Goal: Task Accomplishment & Management: Manage account settings

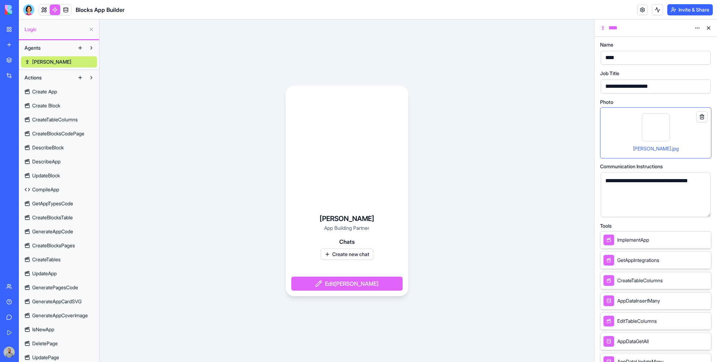
scroll to position [10, 0]
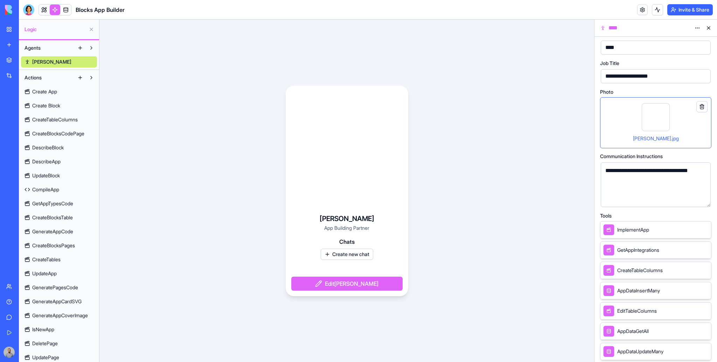
click at [30, 24] on link "My Workspace" at bounding box center [16, 29] width 28 height 14
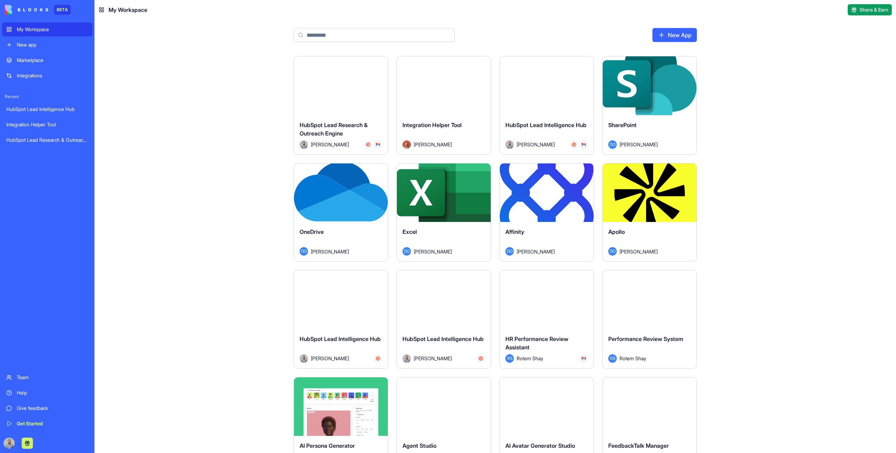
click at [170, 251] on div "Launch HubSpot Lead Research & Outreach Engine [PERSON_NAME] Launch Integration…" at bounding box center [496, 254] width 802 height 397
click at [339, 103] on div "Launch" at bounding box center [341, 85] width 94 height 59
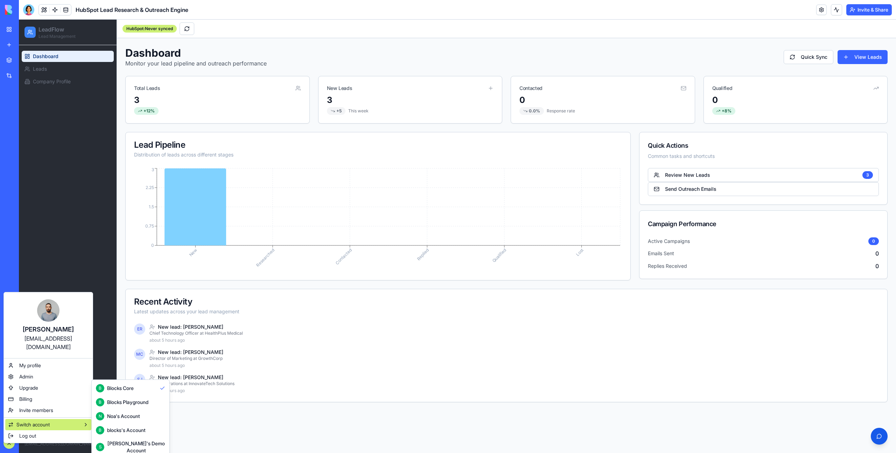
click at [145, 362] on button "B Blocks Playground" at bounding box center [130, 402] width 75 height 14
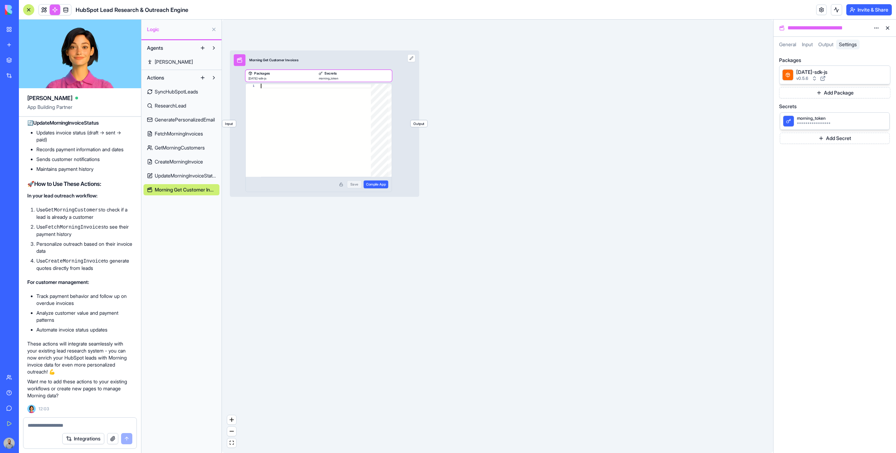
scroll to position [1478, 0]
click at [29, 25] on link "My Workspace" at bounding box center [16, 29] width 28 height 14
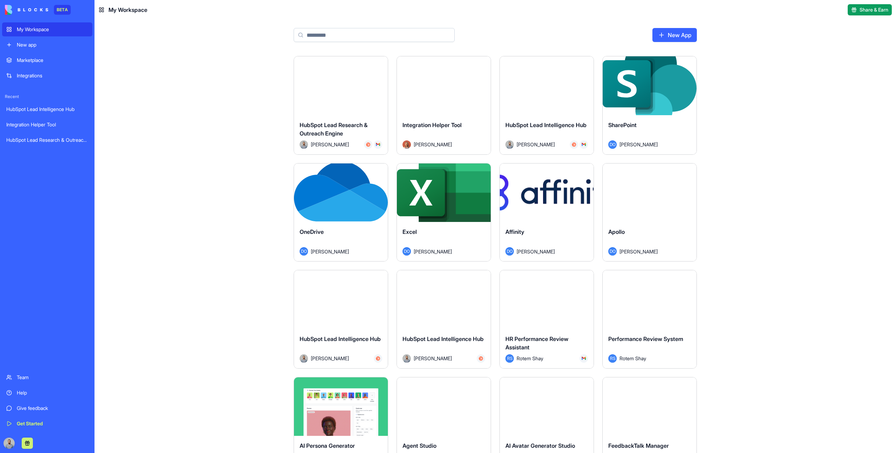
click at [442, 95] on div "Launch" at bounding box center [444, 85] width 94 height 59
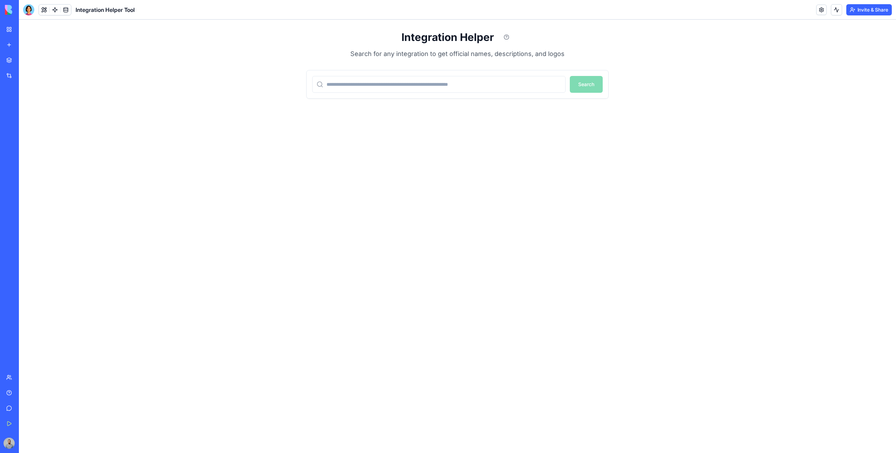
click at [717, 13] on button "Invite & Share" at bounding box center [869, 9] width 46 height 11
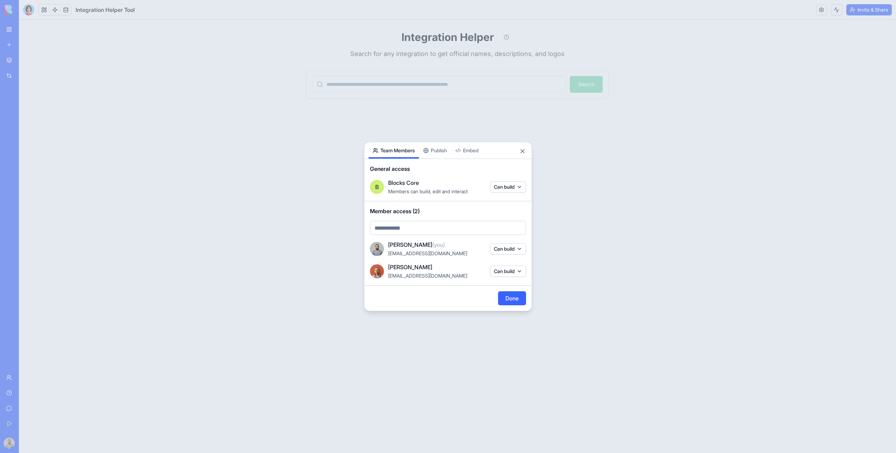
click at [435, 168] on span "General access" at bounding box center [448, 169] width 156 height 8
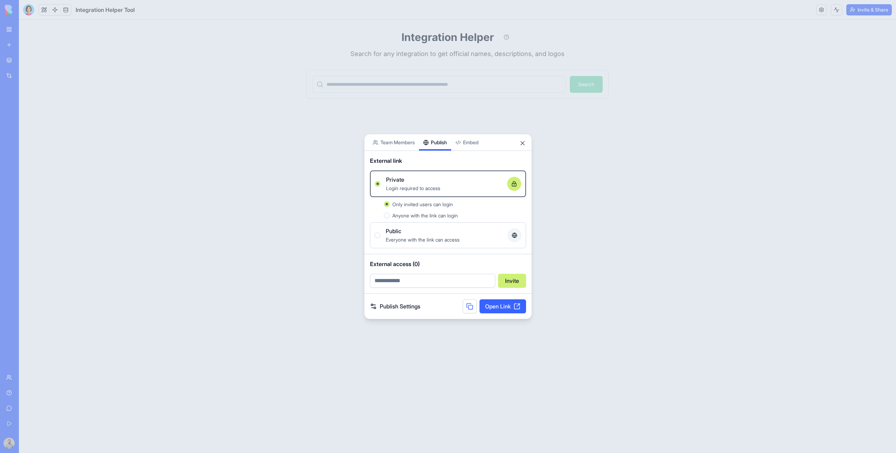
click at [431, 158] on div "Share App Team Members Publish Embed External link Private Login required to ac…" at bounding box center [448, 227] width 168 height 186
click at [410, 238] on span "Everyone with the link can access" at bounding box center [423, 241] width 74 height 6
click at [380, 238] on button "Public Everyone with the link can access" at bounding box center [378, 237] width 6 height 6
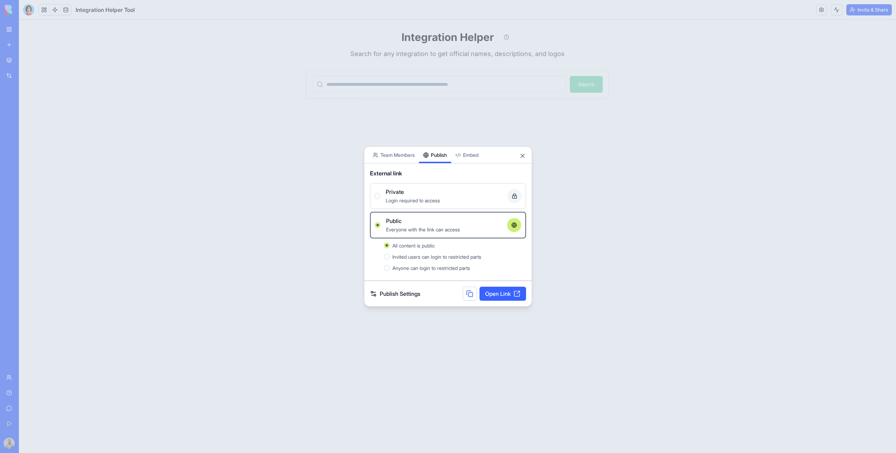
click at [500, 291] on link "Open Link" at bounding box center [503, 294] width 47 height 14
click at [524, 158] on button "Close" at bounding box center [522, 155] width 7 height 7
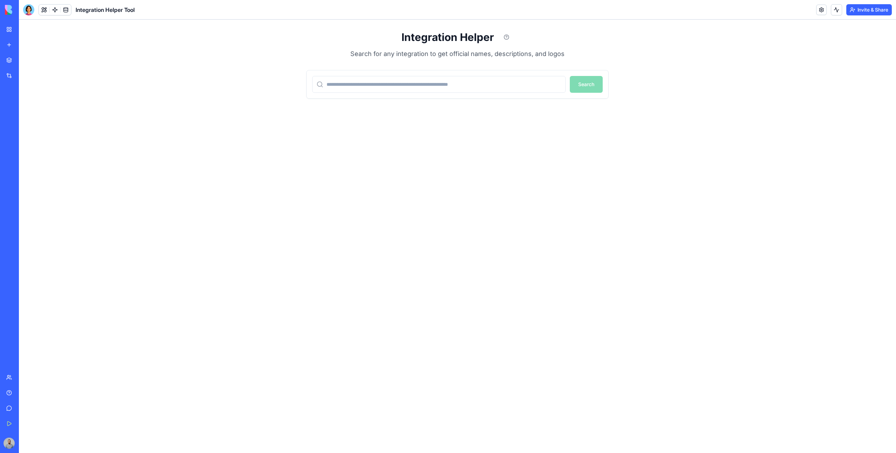
click at [633, 131] on div "Integration Helper Search for any integration to get official names, descriptio…" at bounding box center [457, 236] width 877 height 433
click at [819, 13] on link at bounding box center [821, 10] width 11 height 11
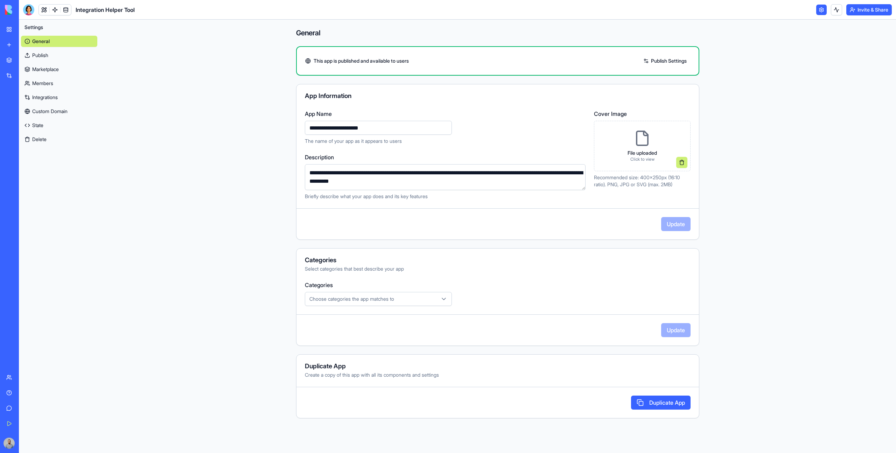
click at [672, 401] on button "Duplicate App" at bounding box center [661, 403] width 60 height 14
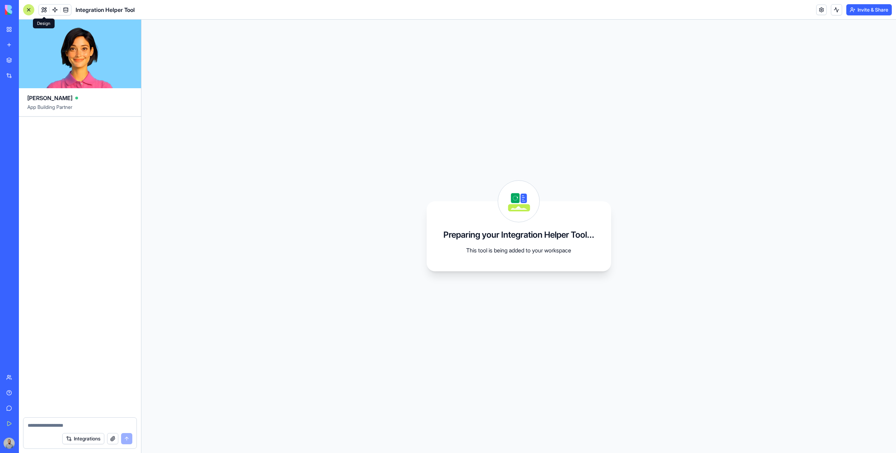
click at [43, 9] on button at bounding box center [44, 10] width 11 height 11
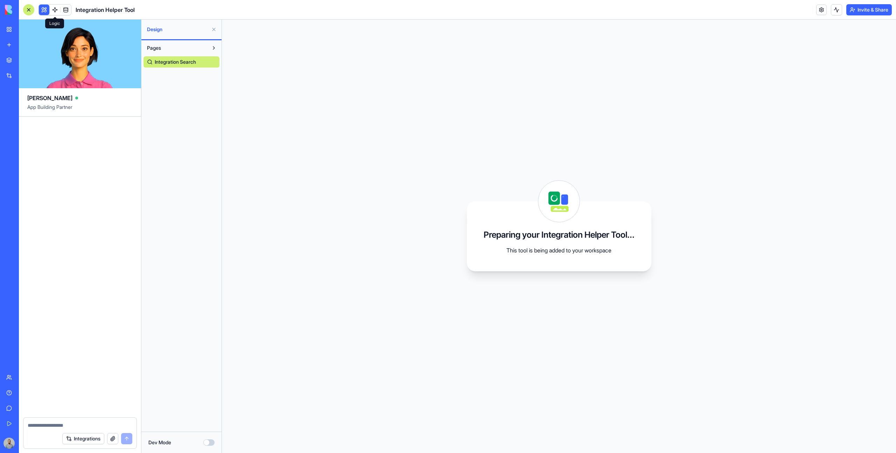
click at [56, 12] on link at bounding box center [55, 10] width 11 height 11
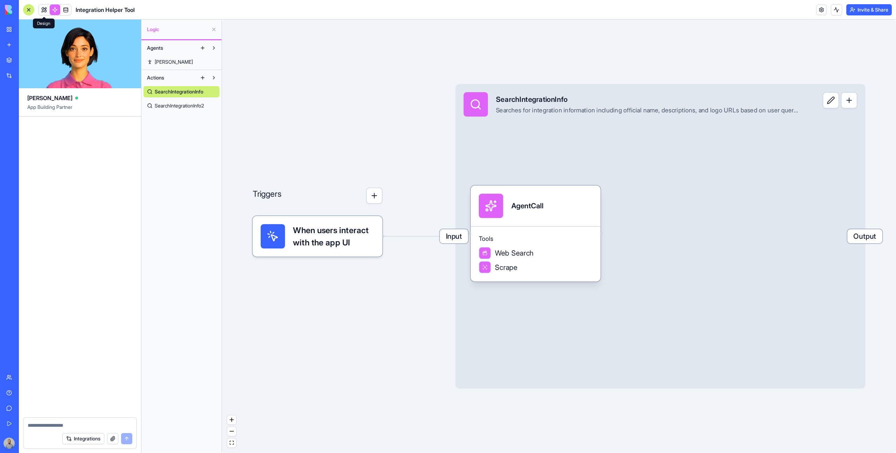
click at [46, 11] on link at bounding box center [44, 10] width 11 height 11
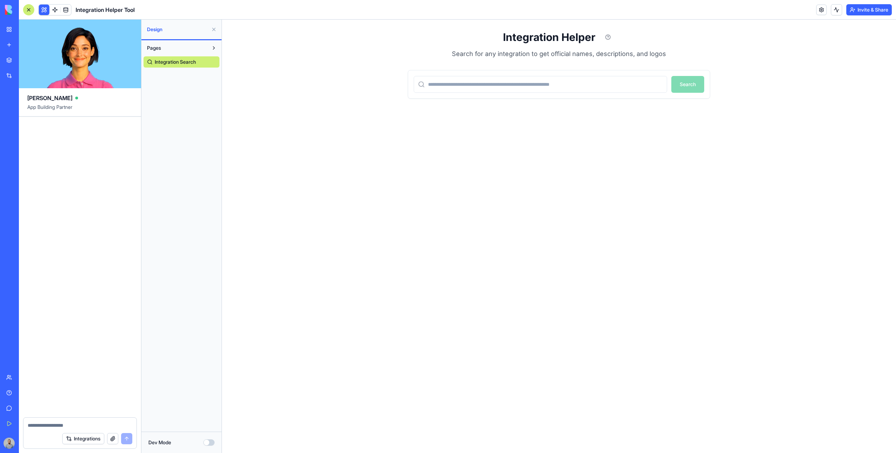
click at [613, 58] on p "Search for any integration to get official names, descriptions, and logos" at bounding box center [559, 54] width 302 height 10
click at [612, 56] on p "Search for any integration to get official names, descriptions, and logos" at bounding box center [559, 54] width 302 height 10
drag, startPoint x: 612, startPoint y: 56, endPoint x: 460, endPoint y: 58, distance: 152.3
click at [460, 58] on p "Search for any integration to get official names, descriptions, and logos" at bounding box center [559, 54] width 302 height 10
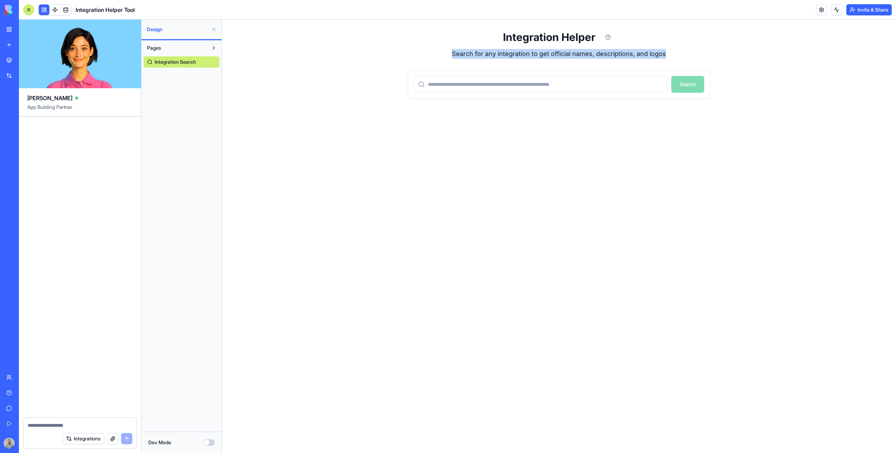
drag, startPoint x: 460, startPoint y: 58, endPoint x: 667, endPoint y: 56, distance: 207.2
click at [667, 56] on p "Search for any integration to get official names, descriptions, and logos" at bounding box center [559, 54] width 302 height 10
click at [753, 159] on div "Integration Helper Search for any integration to get official names, descriptio…" at bounding box center [559, 236] width 674 height 433
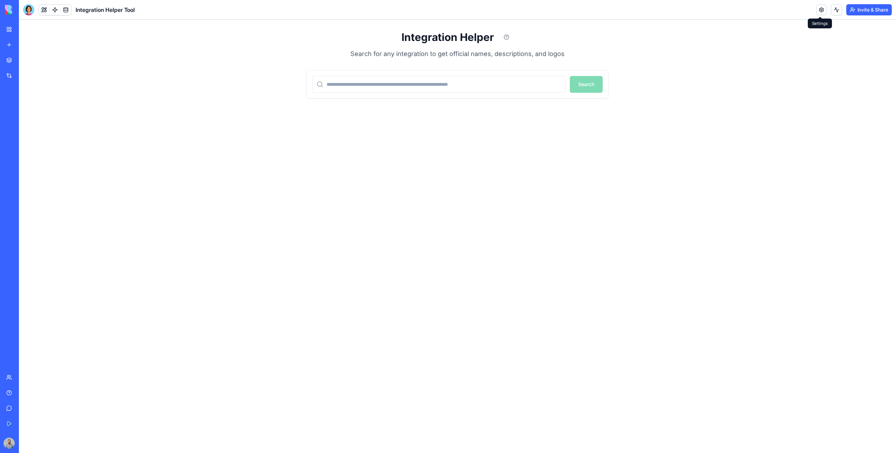
click at [819, 6] on link at bounding box center [821, 10] width 11 height 11
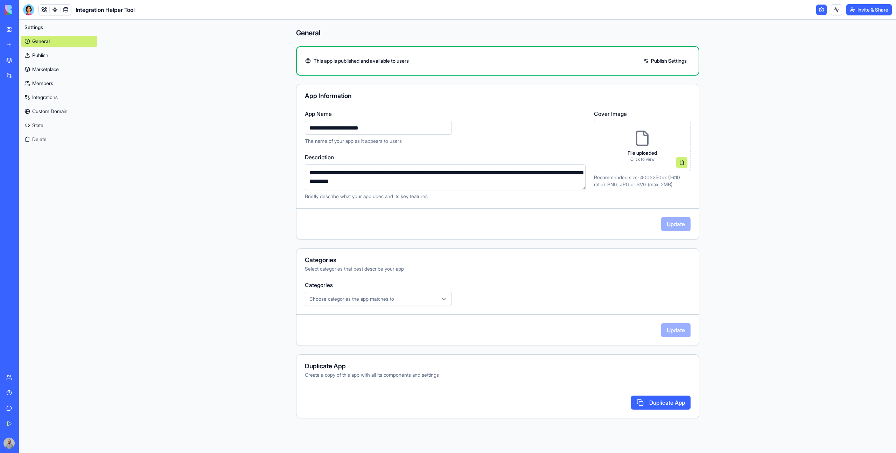
click at [15, 26] on link "My Workspace" at bounding box center [16, 29] width 28 height 14
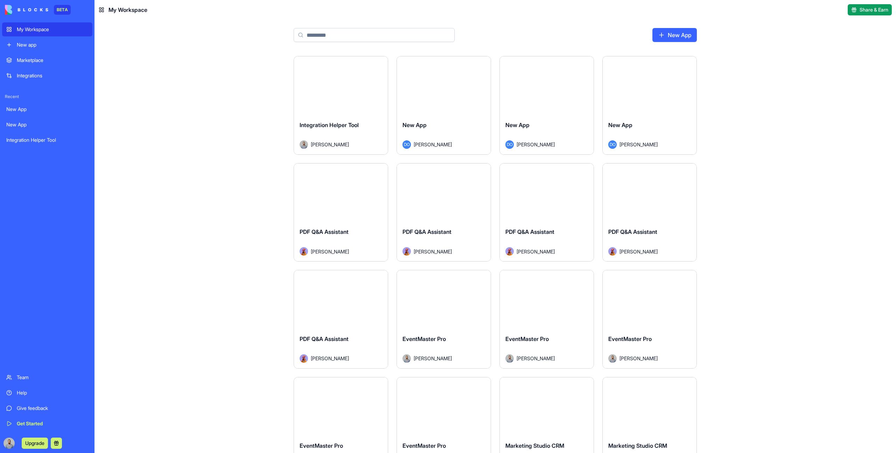
click at [361, 121] on div "Integration Helper Tool" at bounding box center [341, 131] width 83 height 20
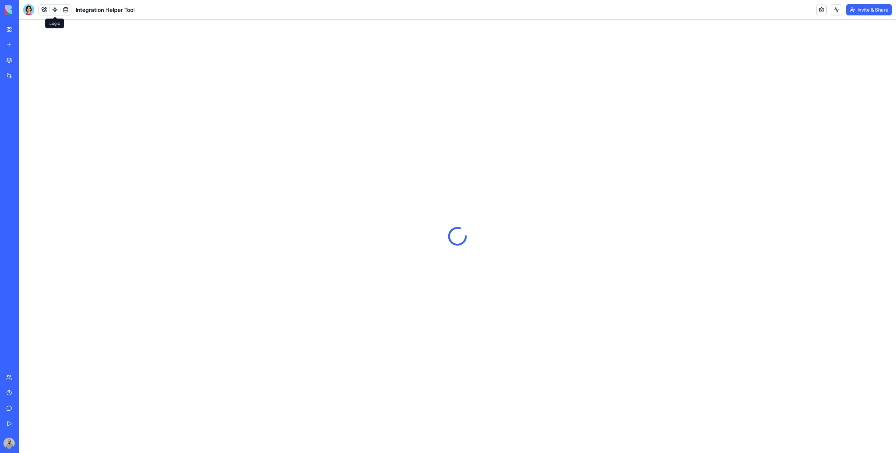
click at [55, 8] on link at bounding box center [55, 10] width 11 height 11
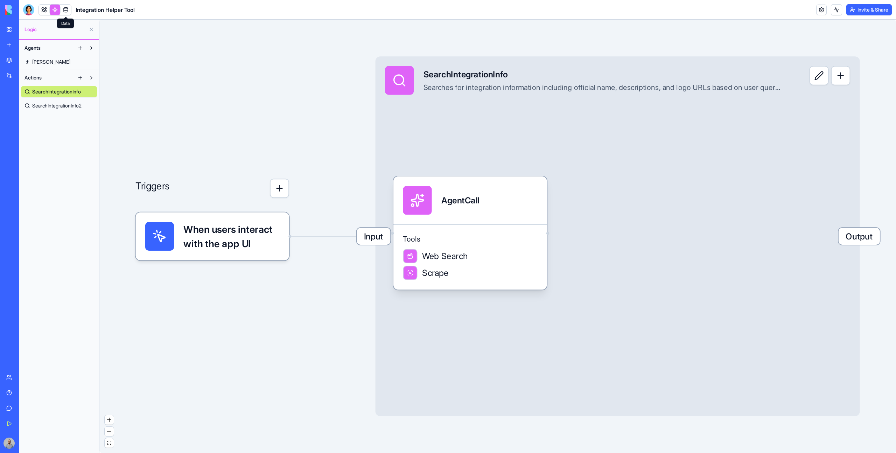
click at [64, 9] on link at bounding box center [66, 10] width 11 height 11
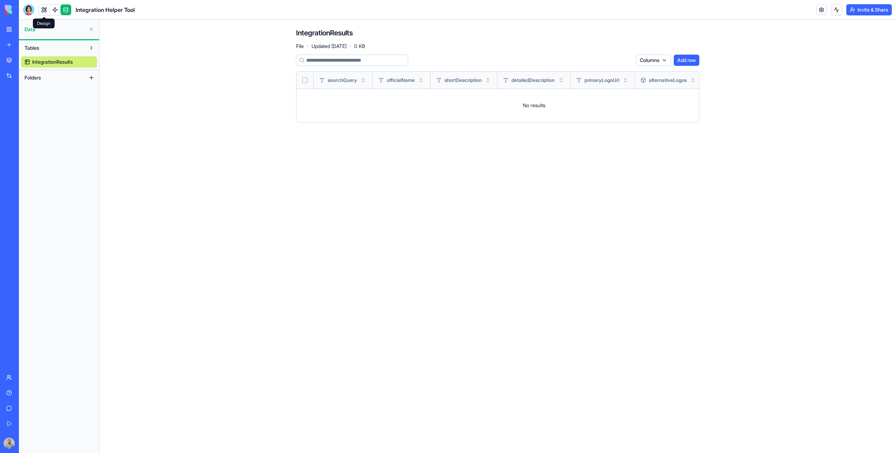
click at [45, 7] on link at bounding box center [44, 10] width 11 height 11
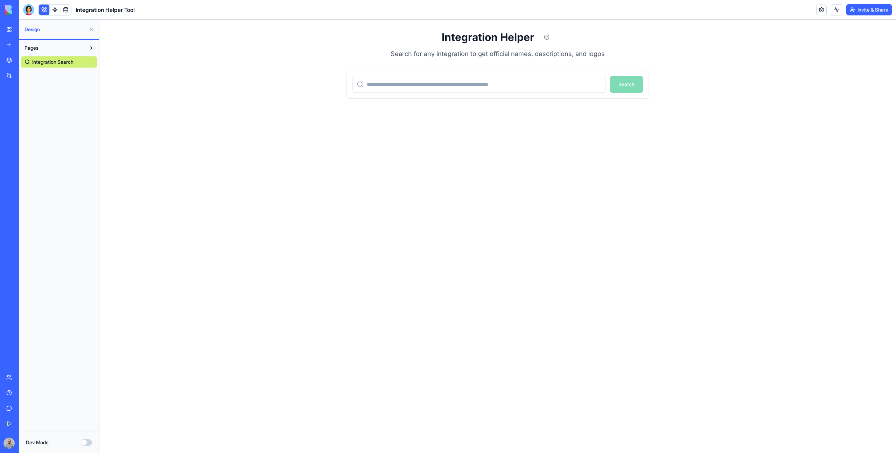
click at [589, 145] on div "Integration Helper Search for any integration to get official names, descriptio…" at bounding box center [497, 236] width 797 height 433
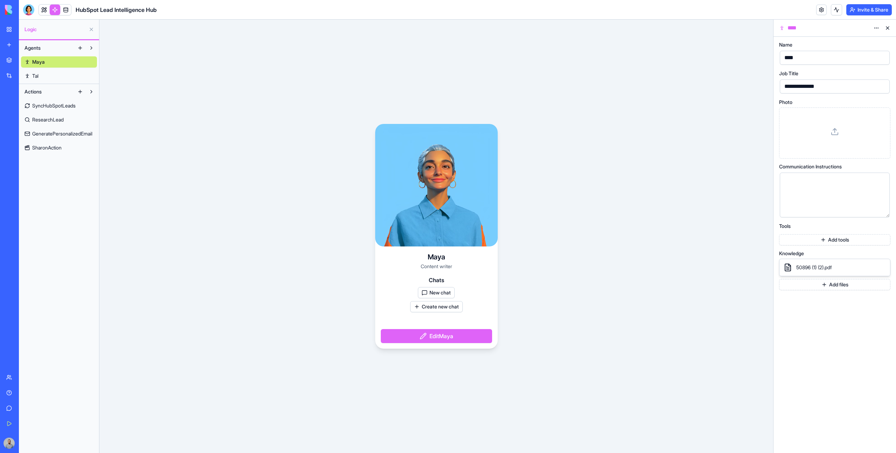
click at [454, 291] on button "New chat" at bounding box center [436, 292] width 37 height 11
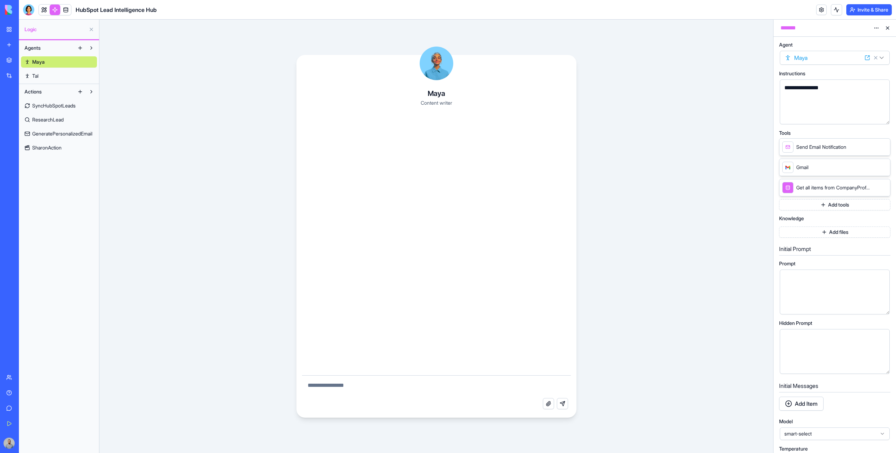
click at [411, 382] on textarea at bounding box center [436, 387] width 269 height 22
type textarea "**********"
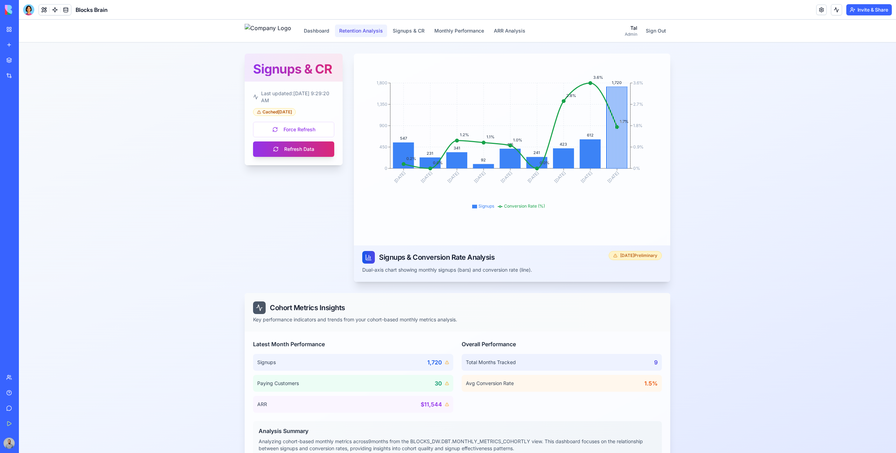
click at [387, 32] on button "Retention Analysis" at bounding box center [361, 31] width 52 height 13
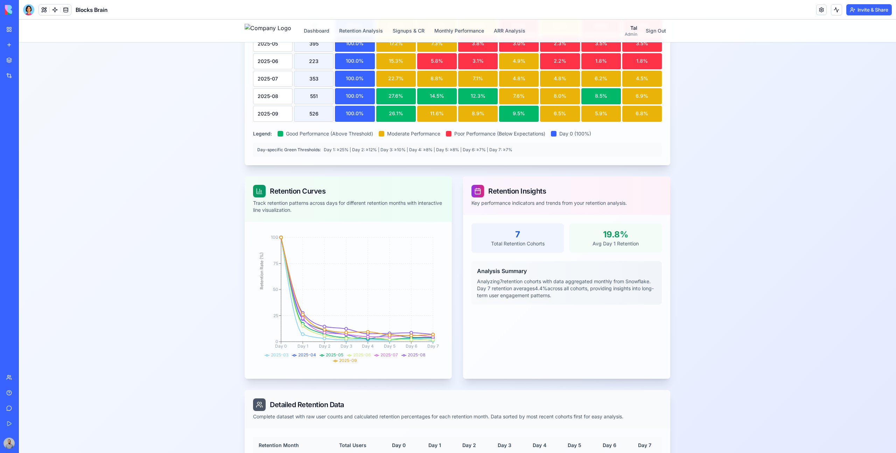
scroll to position [267, 0]
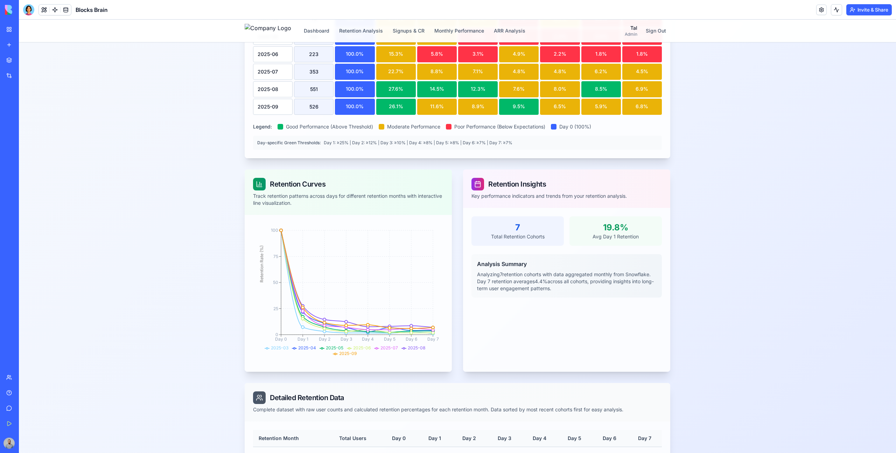
click at [606, 131] on div "Legend: Good Performance (Above Threshold) Moderate Performance Poor Performanc…" at bounding box center [457, 136] width 409 height 27
click at [605, 106] on div "5.9%" at bounding box center [601, 106] width 42 height 17
click at [605, 92] on div "8.5%" at bounding box center [601, 89] width 42 height 17
click at [579, 94] on div "8.0%" at bounding box center [560, 89] width 42 height 17
click at [575, 109] on div "6.5%" at bounding box center [560, 106] width 42 height 17
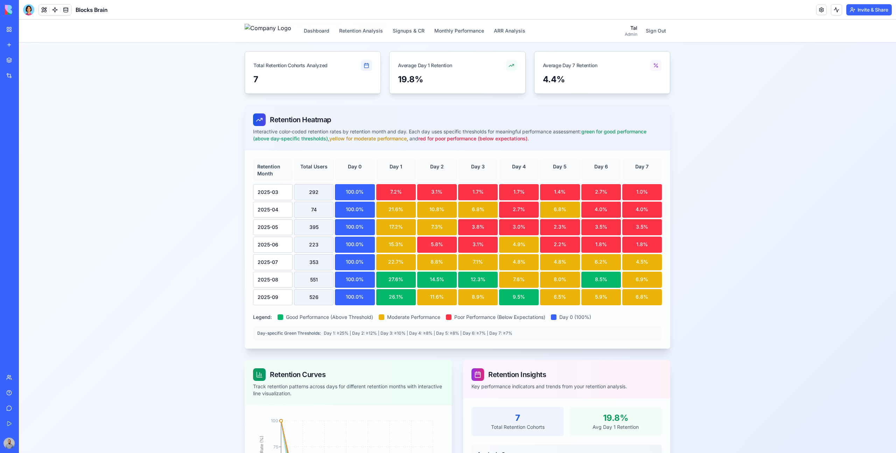
scroll to position [0, 0]
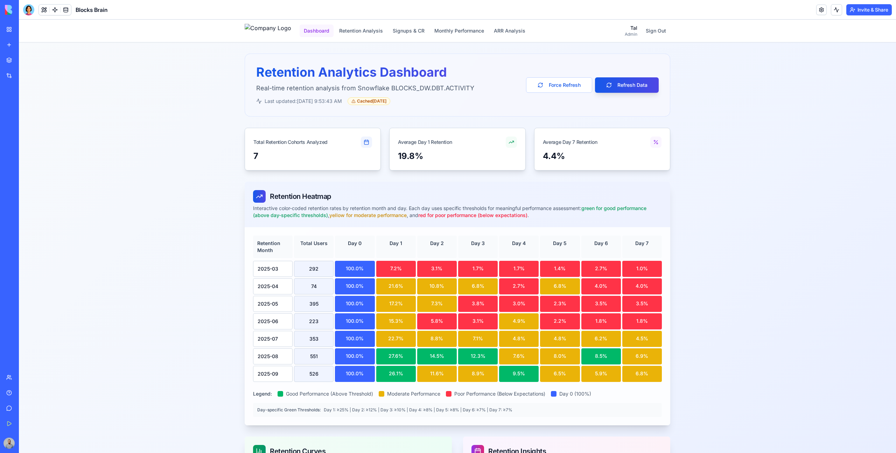
click at [334, 33] on button "Dashboard" at bounding box center [317, 31] width 34 height 13
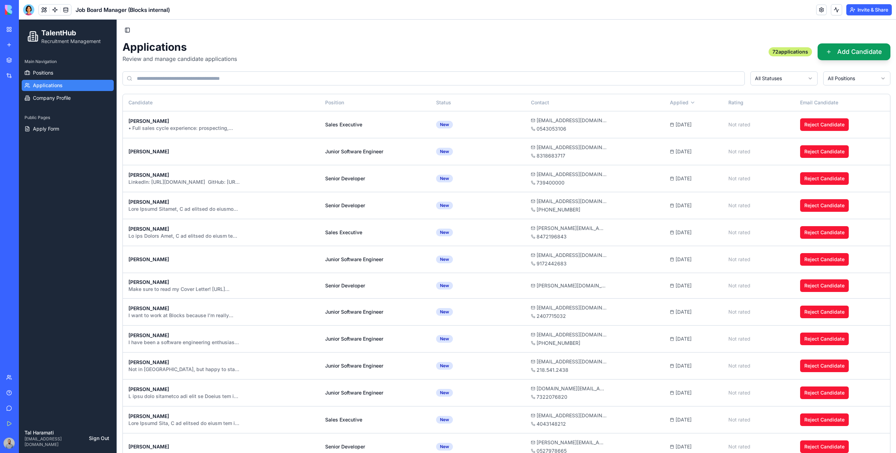
click at [703, 58] on div "Applications Review and manage candidate applications 72 applications Add Candi…" at bounding box center [507, 52] width 768 height 22
click at [330, 131] on td "Sales Executive" at bounding box center [375, 124] width 111 height 27
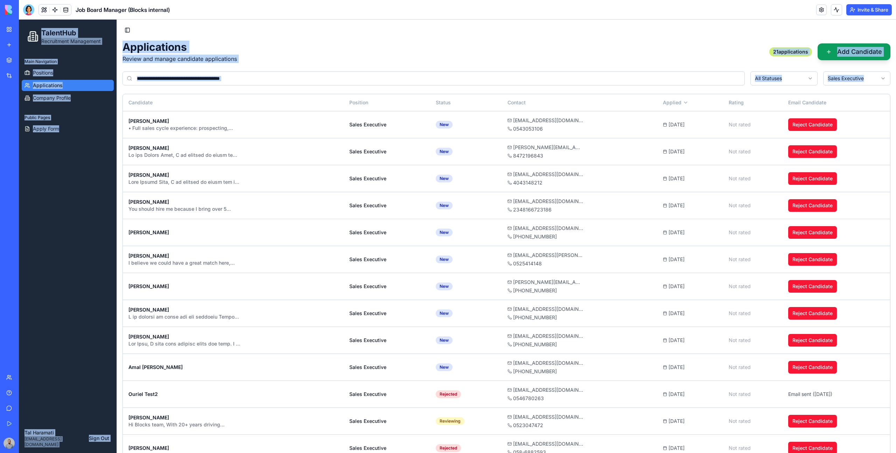
click at [742, 91] on div "Applications Review and manage candidate applications 21 applications Add Candi…" at bounding box center [507, 358] width 768 height 635
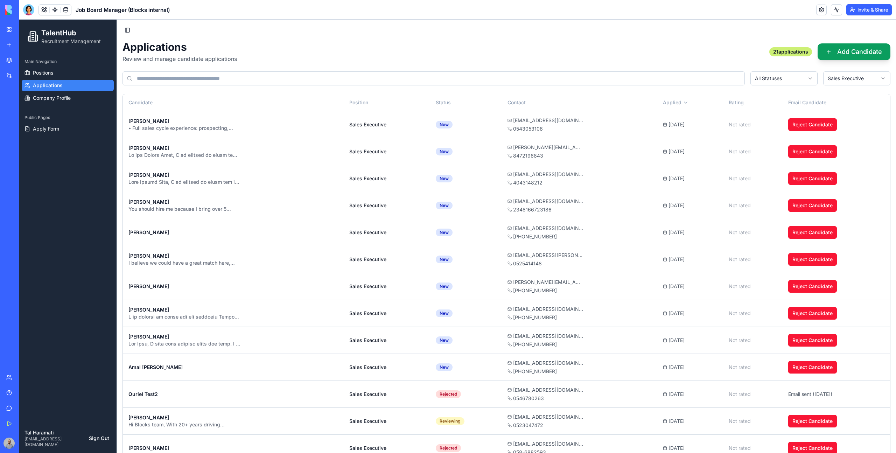
click at [295, 58] on div "Applications Review and manage candidate applications 21 applications Add Candi…" at bounding box center [507, 52] width 768 height 22
click at [622, 120] on div "matanmag@gmail.com" at bounding box center [580, 120] width 144 height 7
click at [669, 236] on span "[DATE]" at bounding box center [677, 232] width 16 height 7
click at [583, 287] on div "+917798044486" at bounding box center [580, 290] width 144 height 7
click at [278, 186] on td "Simon Fine" at bounding box center [233, 178] width 221 height 27
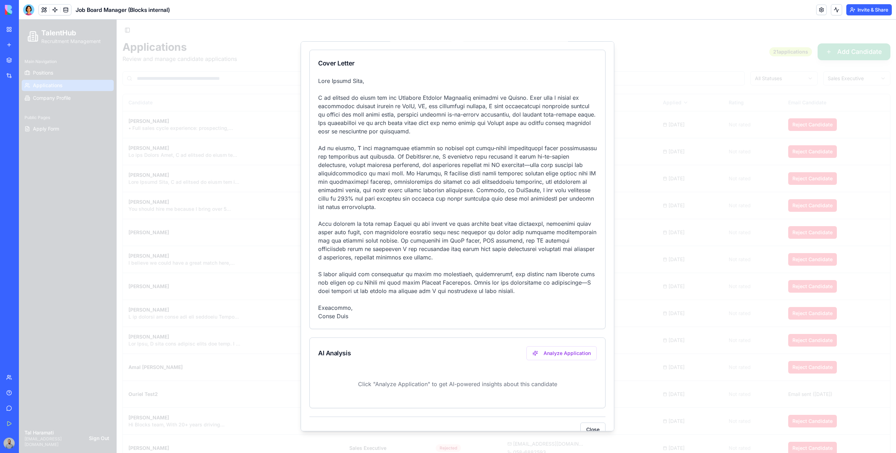
scroll to position [168, 0]
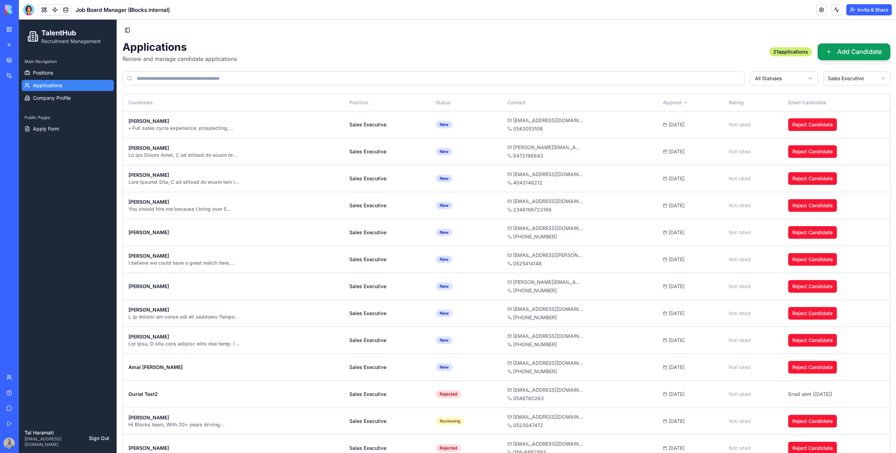
click at [24, 26] on div "My Workspace" at bounding box center [21, 29] width 9 height 7
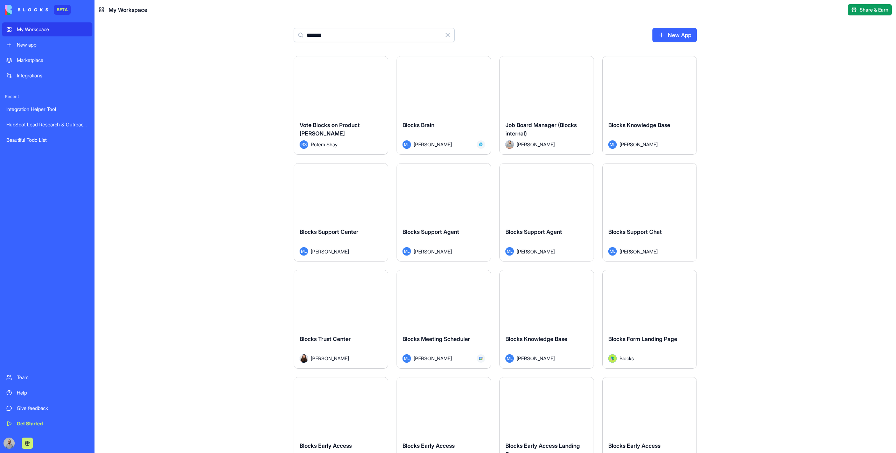
type input "******"
click at [452, 104] on div "Launch" at bounding box center [444, 85] width 94 height 59
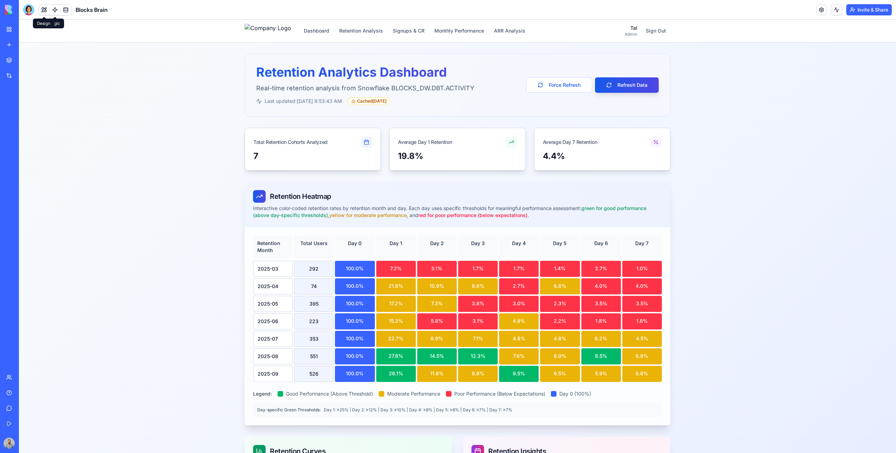
click at [44, 8] on button at bounding box center [44, 10] width 11 height 11
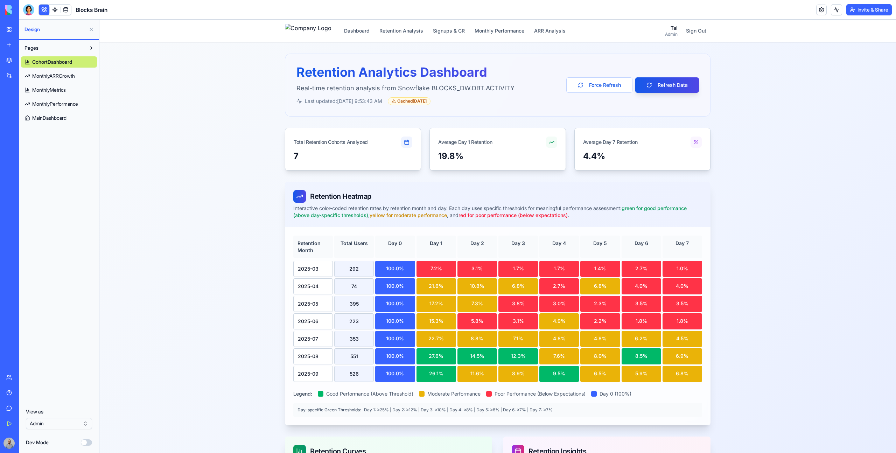
click at [70, 420] on html "BETA My Workspace New app Marketplace Integrations Recent Integration Helper To…" at bounding box center [448, 226] width 896 height 453
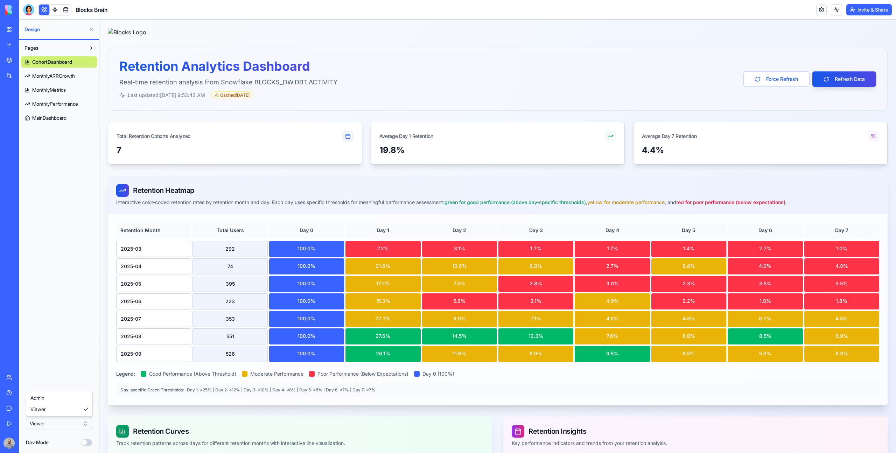
click at [78, 422] on html "BETA My Workspace New app Marketplace Integrations Recent Integration Helper To…" at bounding box center [448, 226] width 896 height 453
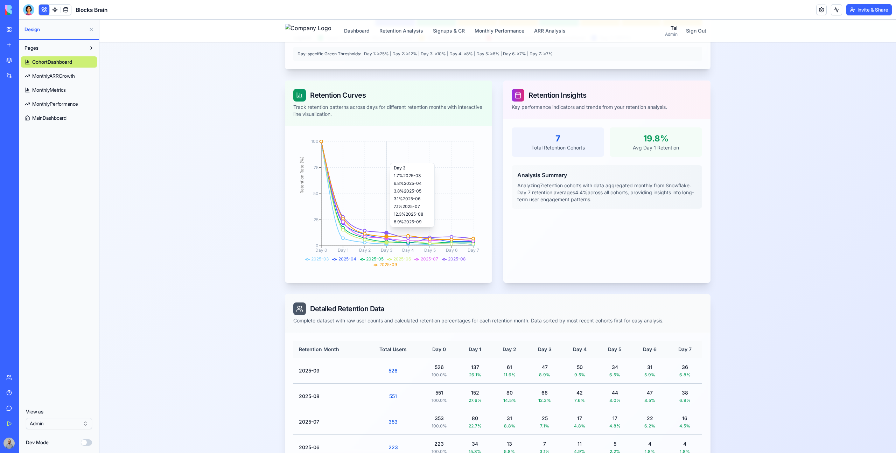
scroll to position [459, 0]
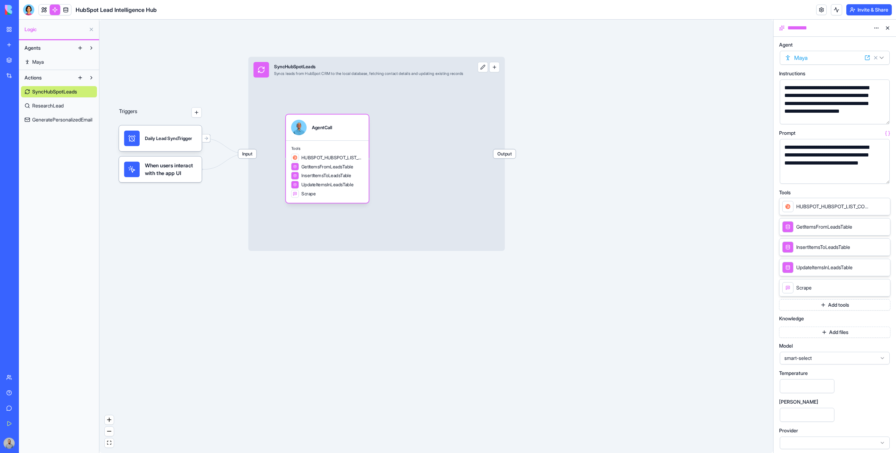
scroll to position [2, 0]
click at [15, 35] on link "My Workspace" at bounding box center [16, 29] width 28 height 14
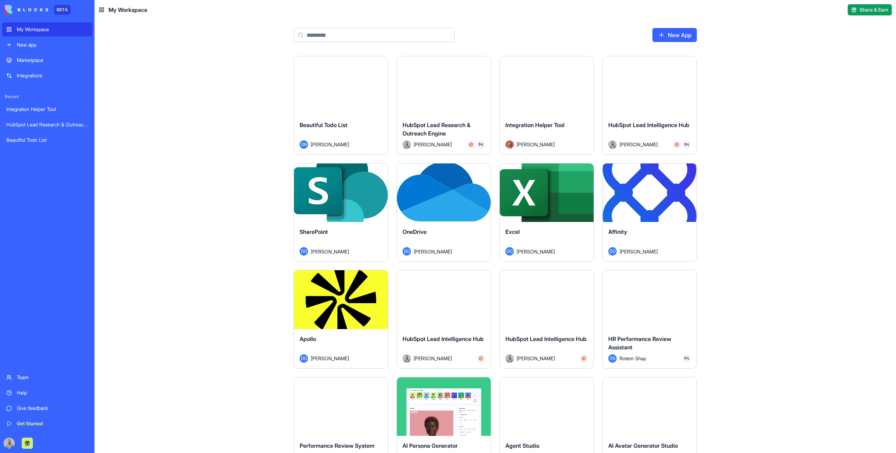
click at [329, 58] on div "Launch" at bounding box center [341, 85] width 94 height 59
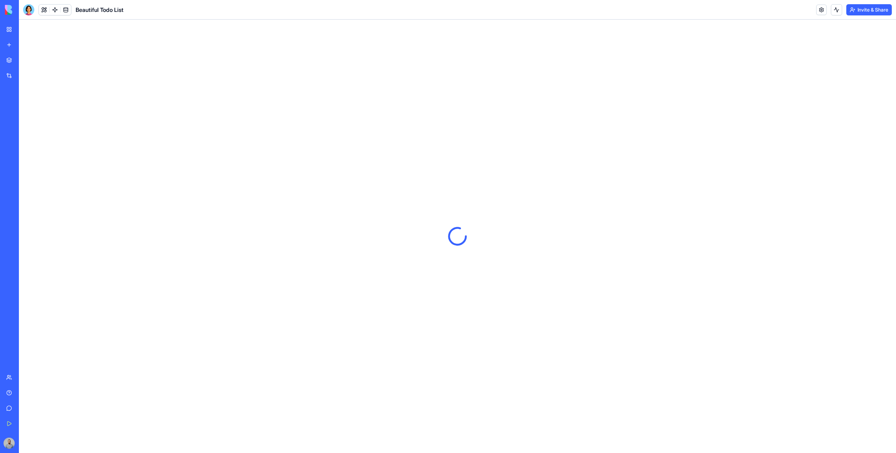
click at [15, 21] on div "BETA My Workspace New app Marketplace Integrations Recent Integration Helper To…" at bounding box center [9, 226] width 15 height 453
click at [26, 31] on div "My Workspace" at bounding box center [21, 29] width 9 height 7
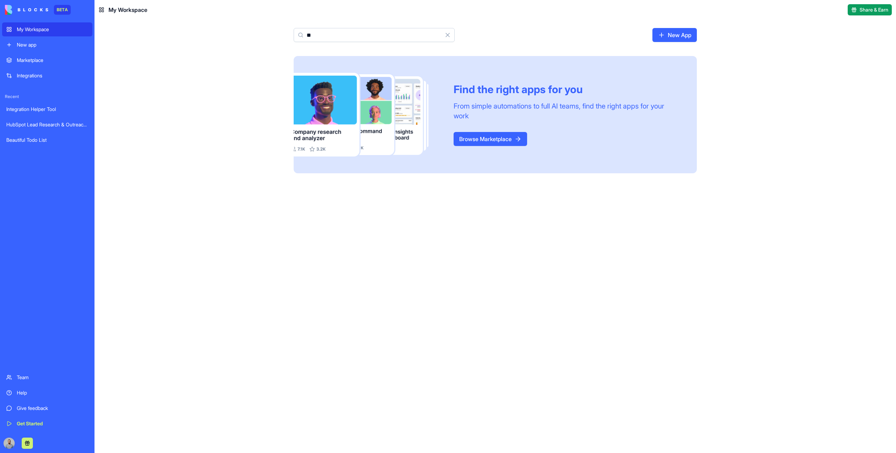
type input "*"
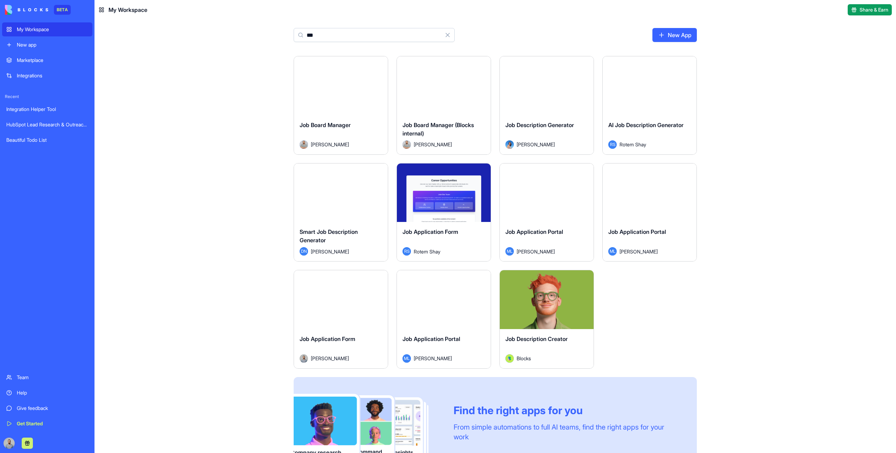
type input "***"
click at [432, 99] on div "Launch" at bounding box center [444, 85] width 94 height 59
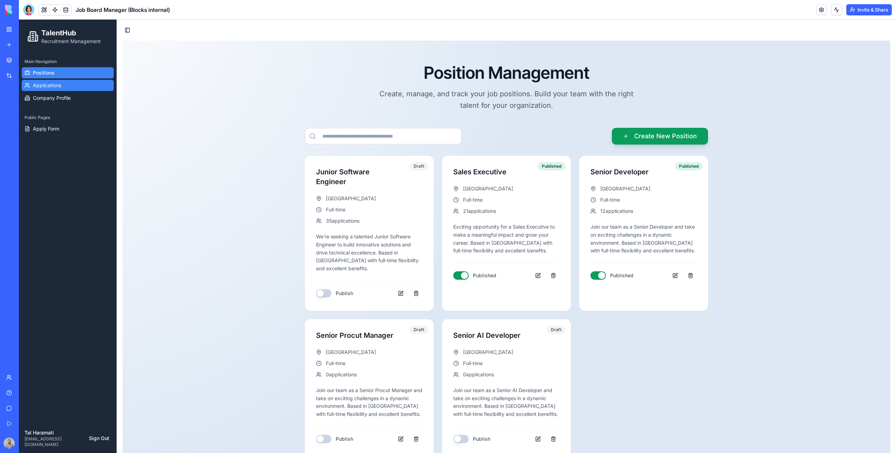
click at [48, 85] on span "Applications" at bounding box center [47, 85] width 28 height 7
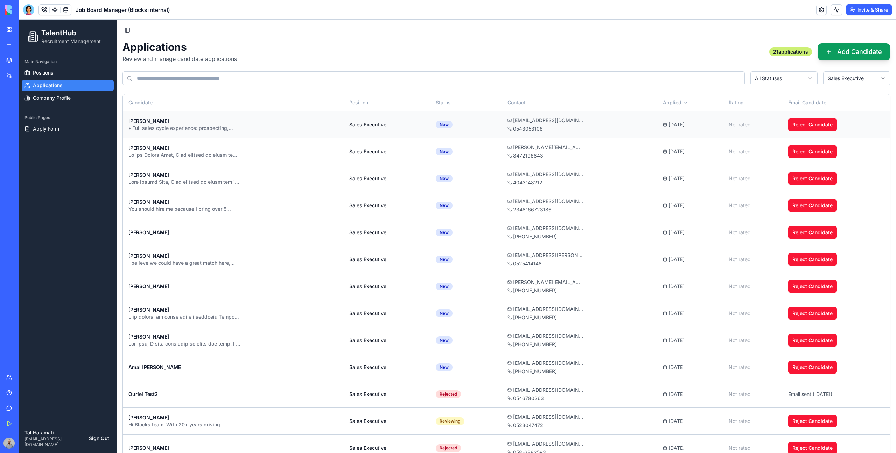
click at [598, 135] on td "matanmag@gmail.com 0543053106" at bounding box center [579, 124] width 155 height 27
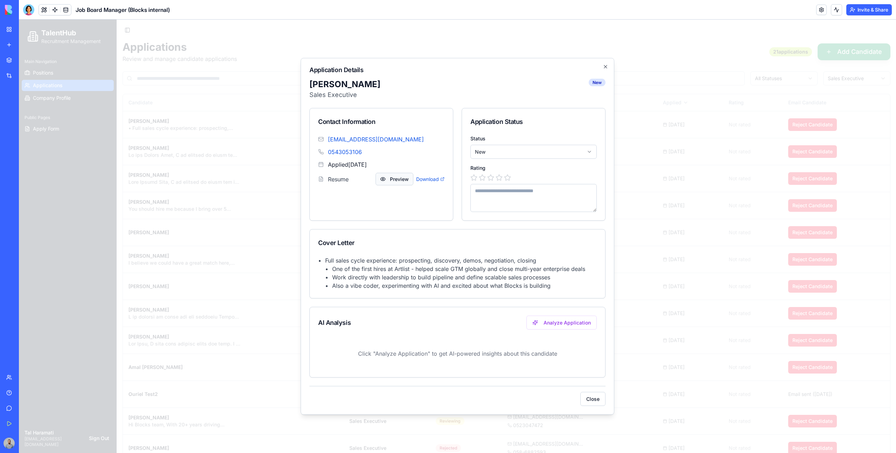
click at [396, 175] on button "Preview" at bounding box center [395, 179] width 38 height 13
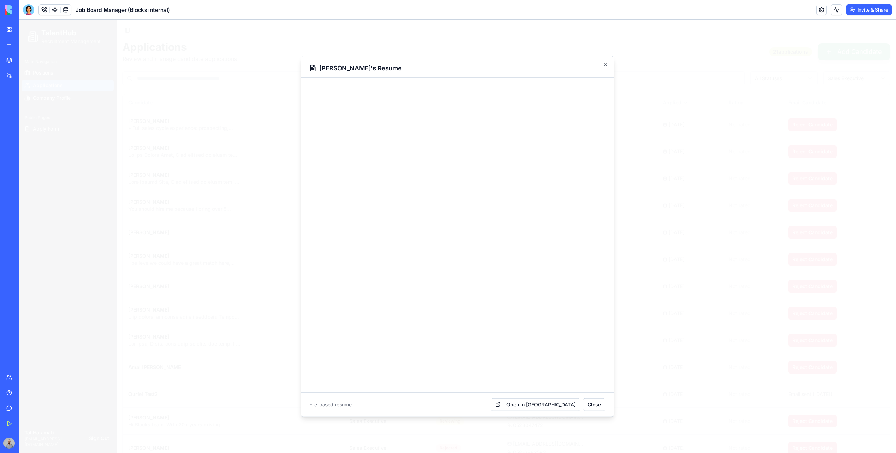
click at [635, 149] on div at bounding box center [457, 236] width 877 height 433
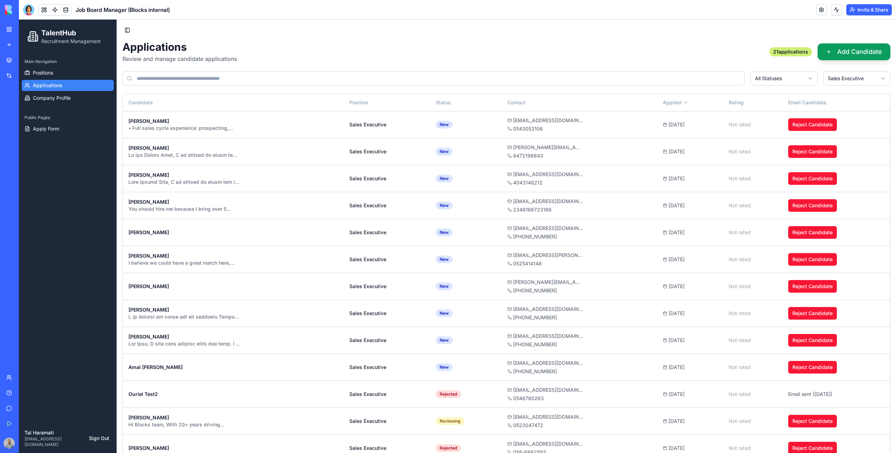
click at [150, 129] on div "• Full sales cycle experience: prospecting, discovery, demos, negotiation, clos…" at bounding box center [184, 128] width 112 height 7
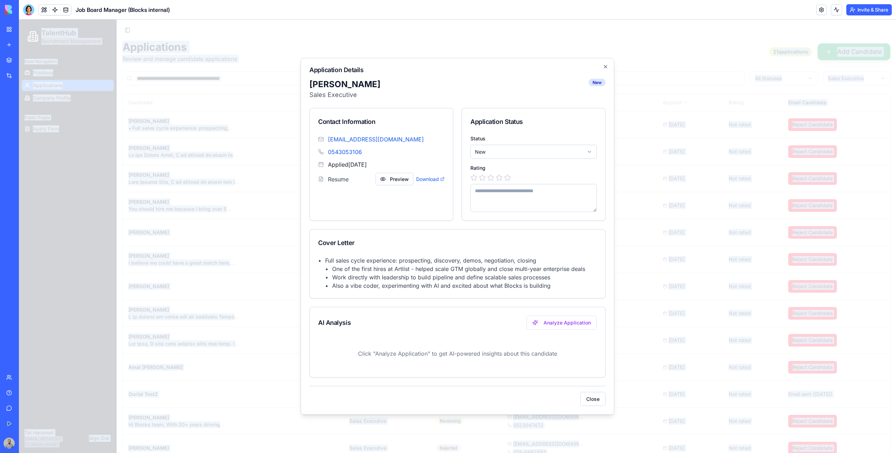
click at [151, 130] on div at bounding box center [457, 236] width 877 height 433
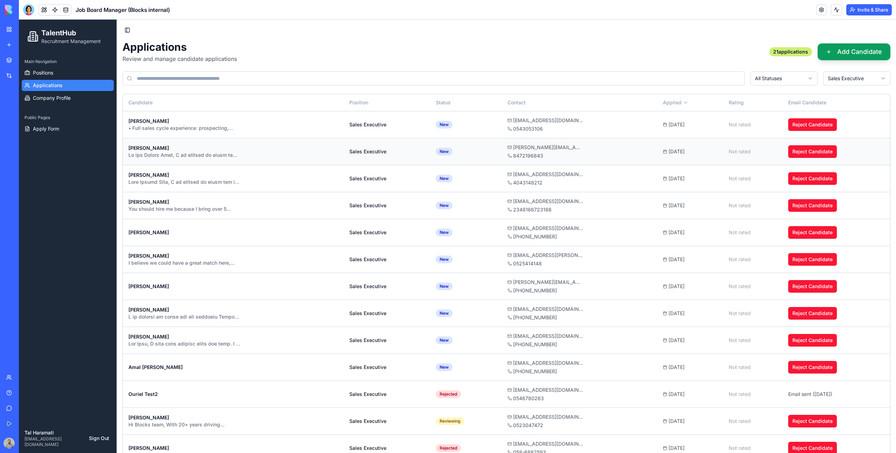
click at [159, 146] on div "Jeffrey Guaquil" at bounding box center [233, 148] width 210 height 7
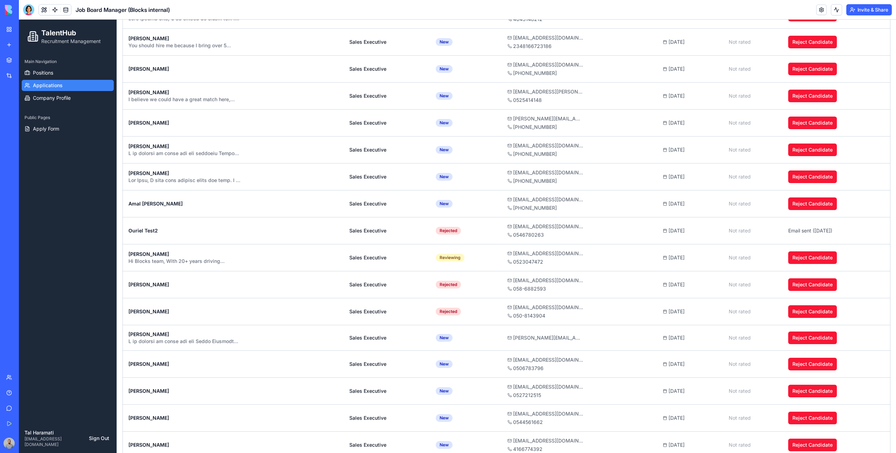
scroll to position [166, 0]
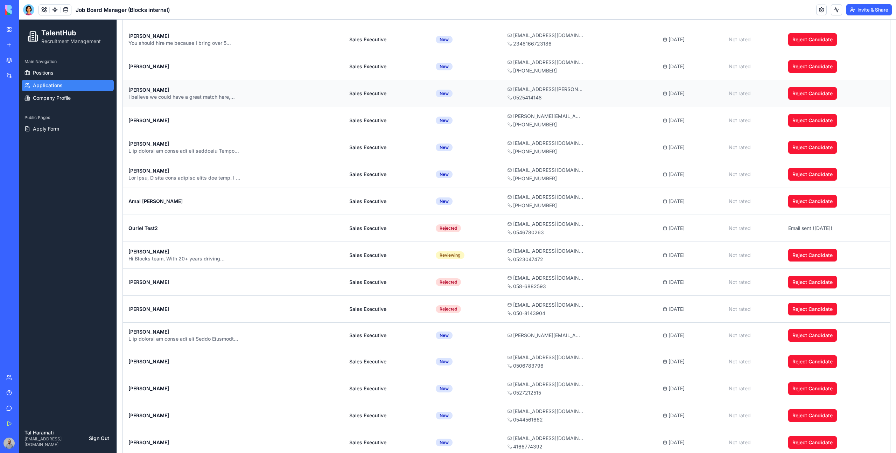
click at [243, 102] on td "Ella Goldfeld I believe we could have a great match here, thanks to my experien…" at bounding box center [233, 93] width 221 height 27
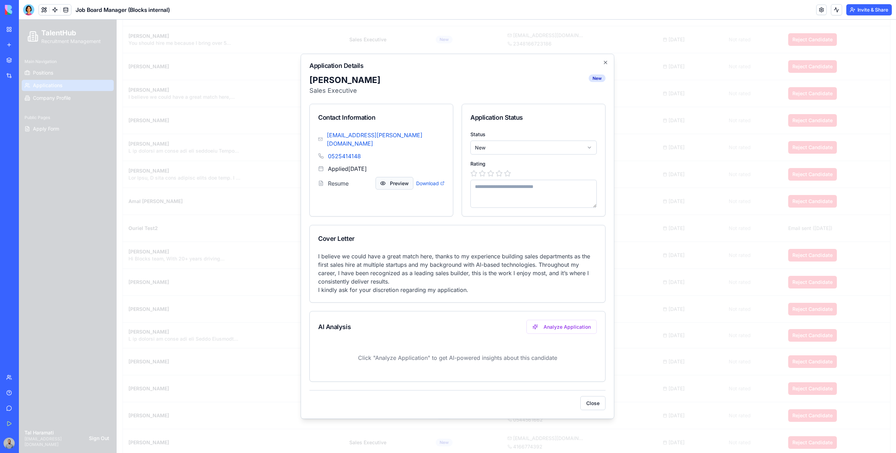
click at [386, 178] on button "Preview" at bounding box center [395, 183] width 38 height 13
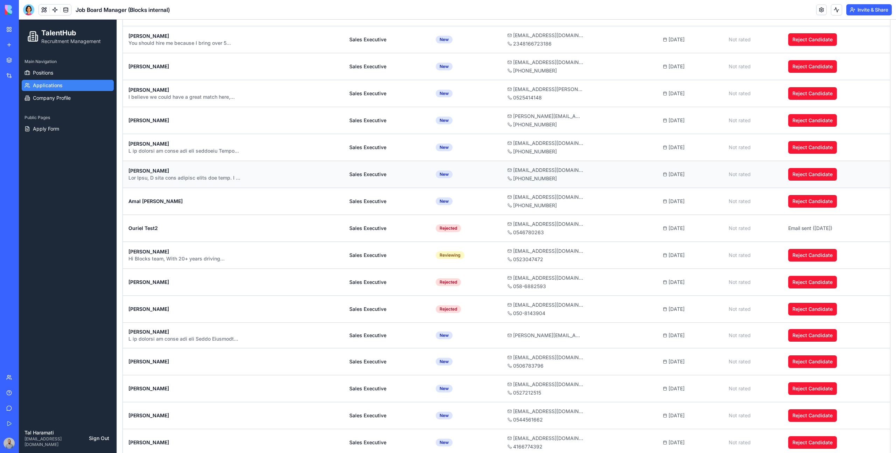
scroll to position [0, 0]
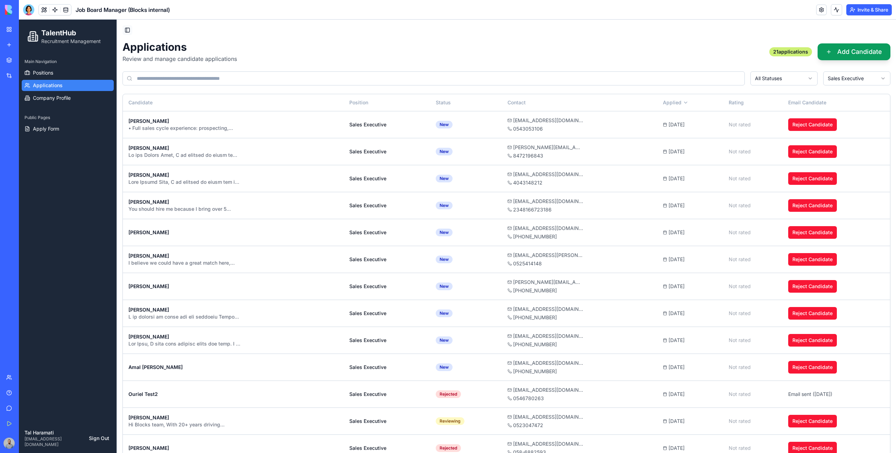
click at [129, 27] on button "Toggle Sidebar" at bounding box center [128, 30] width 10 height 10
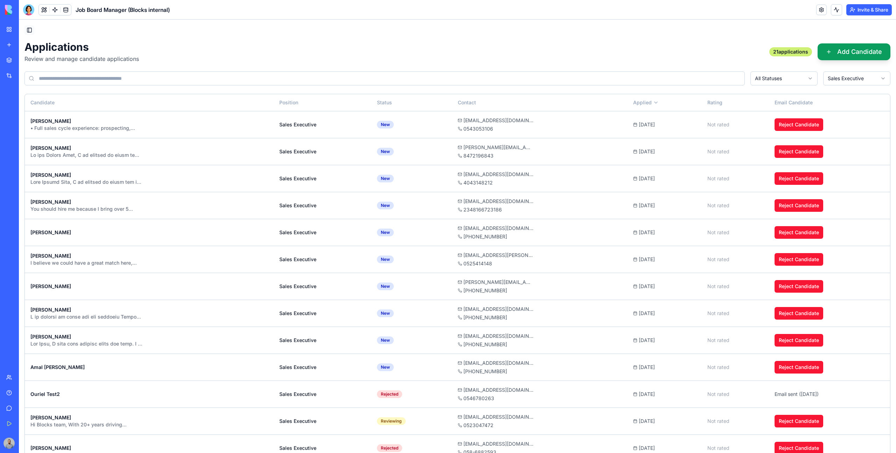
click at [33, 30] on button "Toggle Sidebar" at bounding box center [30, 30] width 10 height 10
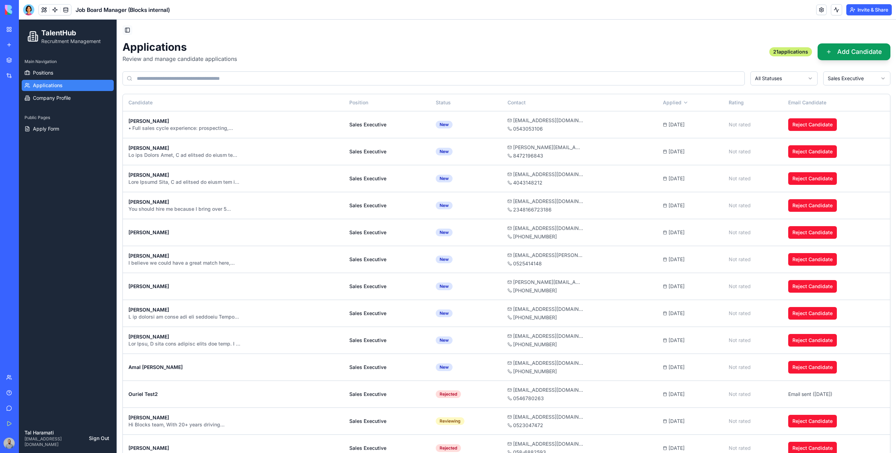
click at [129, 25] on button "Toggle Sidebar" at bounding box center [128, 30] width 10 height 10
